Goal: Check status

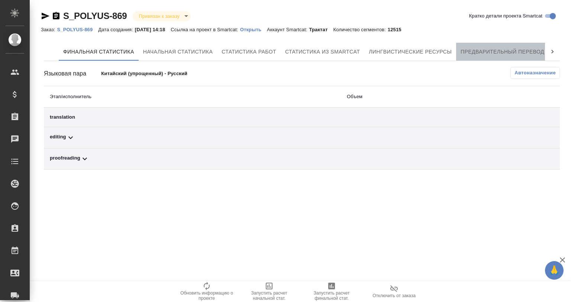
click at [470, 53] on span "Предварительный перевод" at bounding box center [502, 51] width 84 height 9
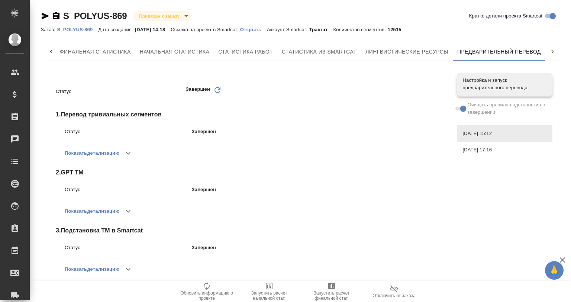
scroll to position [123, 0]
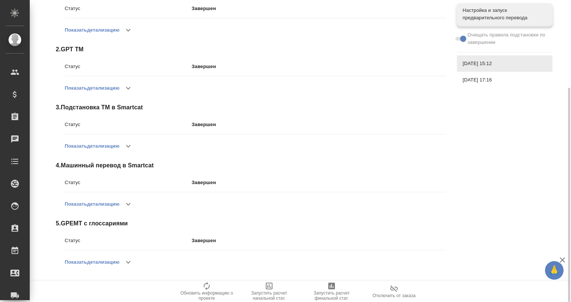
click at [126, 201] on icon "button" at bounding box center [128, 203] width 9 height 9
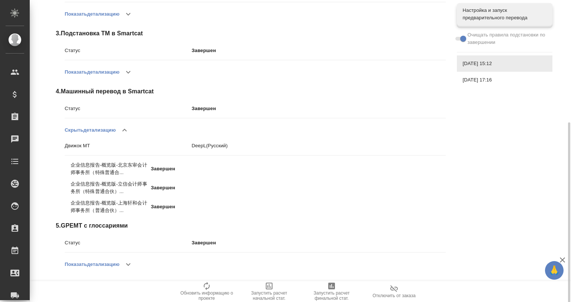
scroll to position [199, 0]
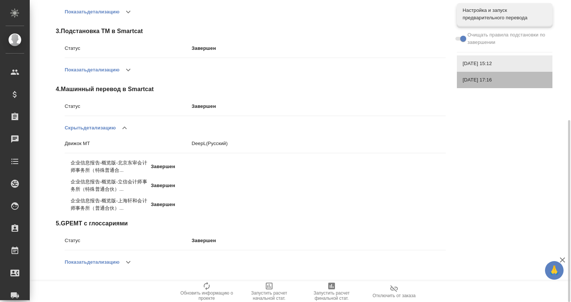
click at [467, 79] on span "[DATE] 17:16" at bounding box center [504, 79] width 84 height 7
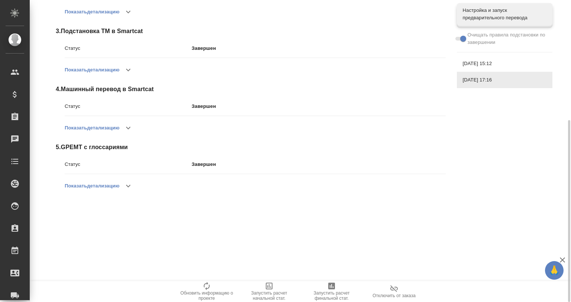
click at [129, 132] on icon "button" at bounding box center [128, 127] width 9 height 9
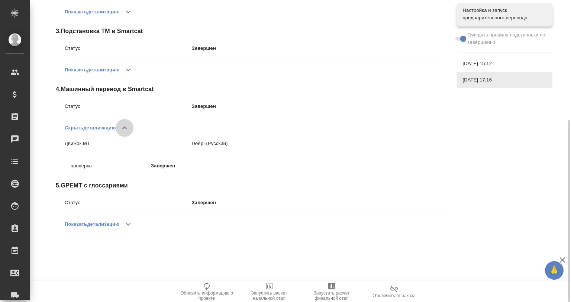
click at [129, 132] on icon "button" at bounding box center [124, 127] width 9 height 9
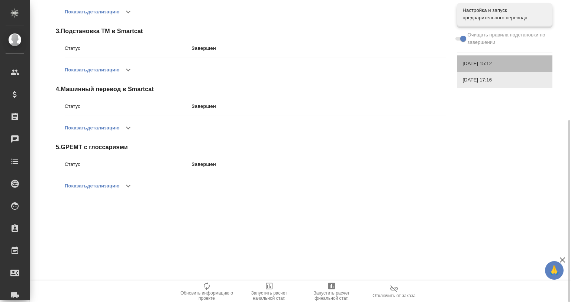
click at [460, 58] on div "[DATE] 15:12" at bounding box center [504, 63] width 95 height 16
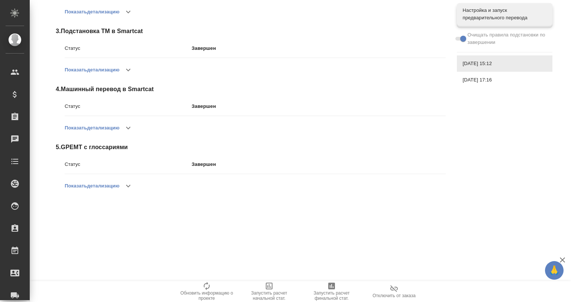
click at [124, 124] on button "button" at bounding box center [128, 128] width 18 height 18
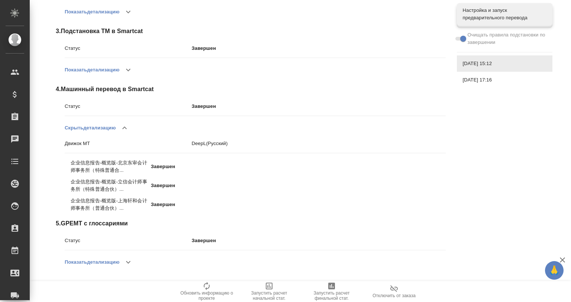
click at [124, 124] on icon "button" at bounding box center [124, 127] width 9 height 9
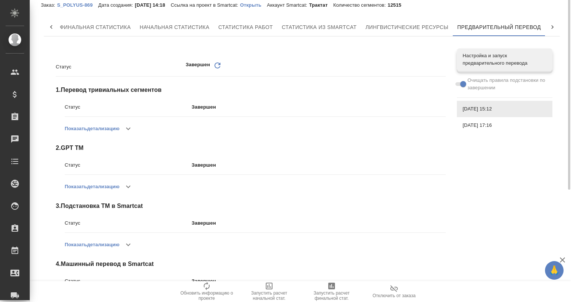
scroll to position [0, 0]
